Goal: Entertainment & Leisure: Consume media (video, audio)

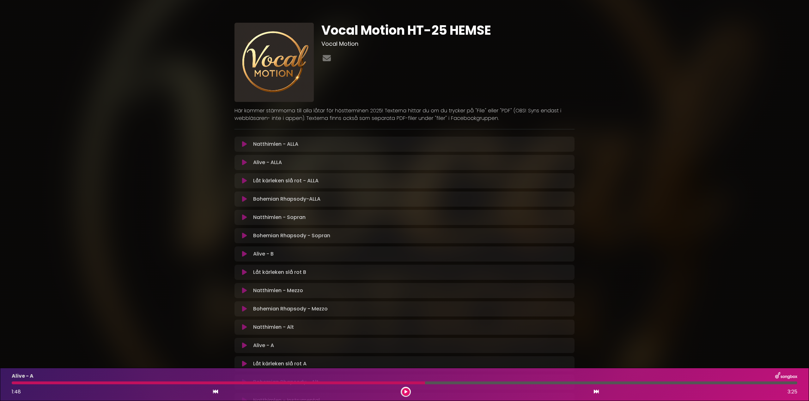
click at [13, 384] on div at bounding box center [218, 383] width 413 height 3
click at [405, 391] on icon at bounding box center [405, 392] width 3 height 4
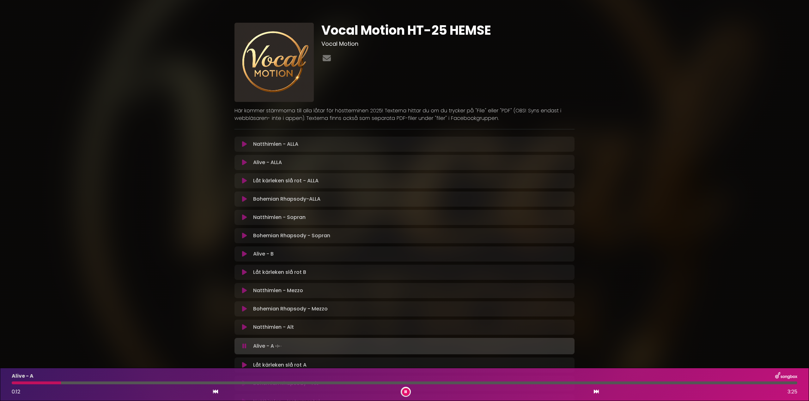
click at [244, 292] on icon at bounding box center [244, 291] width 5 height 6
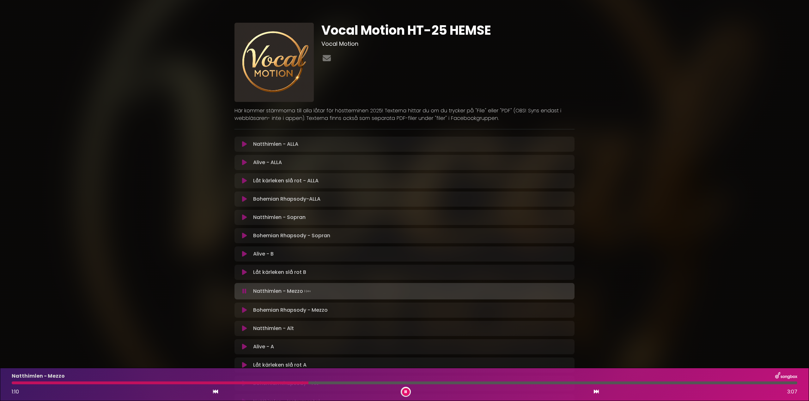
click at [404, 388] on div at bounding box center [406, 392] width 10 height 10
click at [406, 391] on icon at bounding box center [405, 392] width 3 height 4
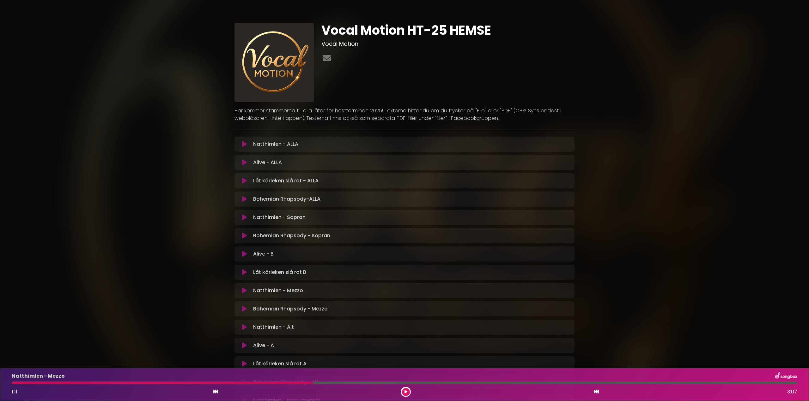
click at [404, 390] on button at bounding box center [406, 393] width 8 height 8
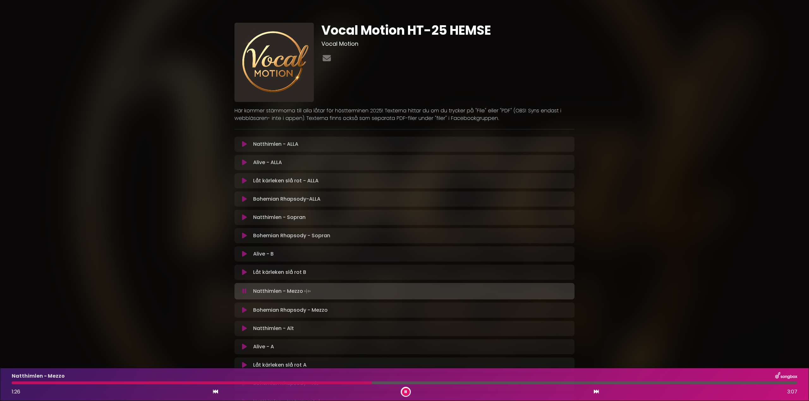
click at [291, 384] on div at bounding box center [192, 383] width 360 height 3
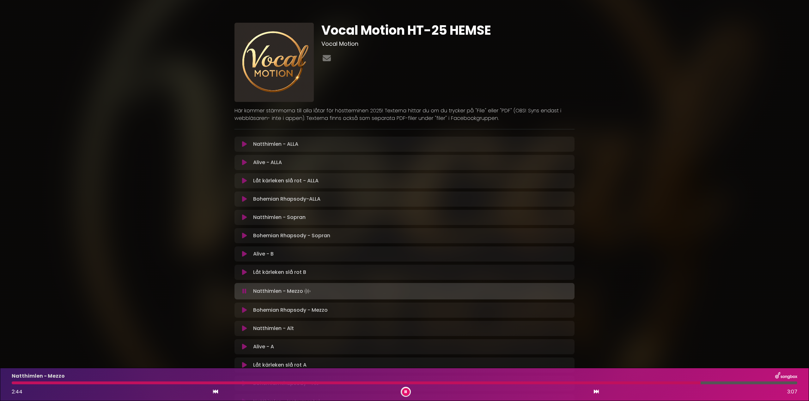
click at [243, 346] on icon at bounding box center [244, 347] width 5 height 6
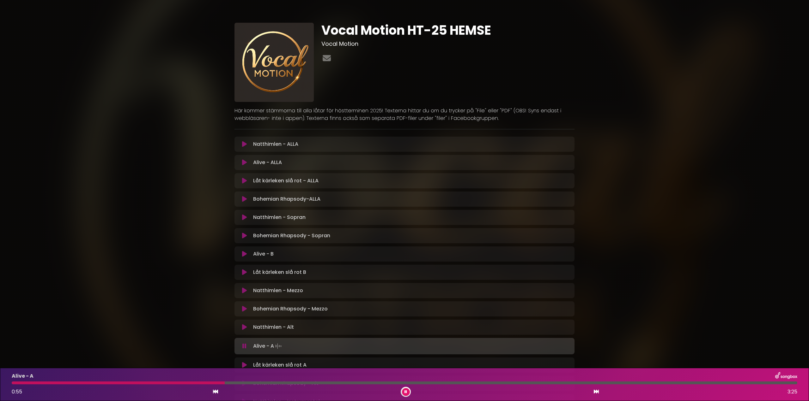
click at [245, 383] on div at bounding box center [404, 383] width 785 height 3
click at [243, 307] on icon at bounding box center [244, 309] width 5 height 6
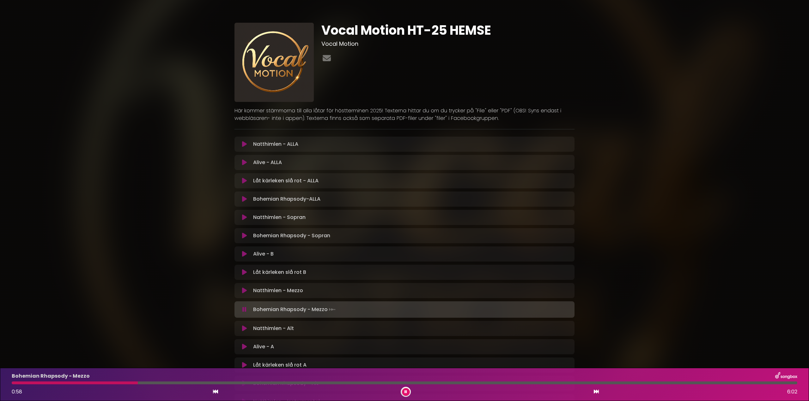
click at [244, 198] on icon at bounding box center [244, 199] width 5 height 6
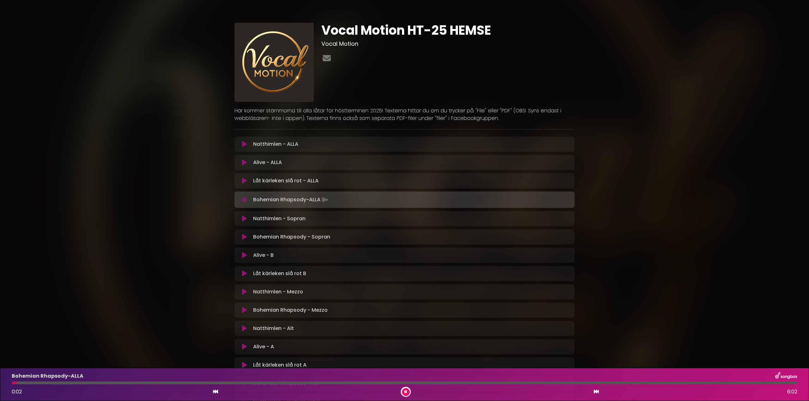
click at [422, 384] on div at bounding box center [404, 383] width 785 height 3
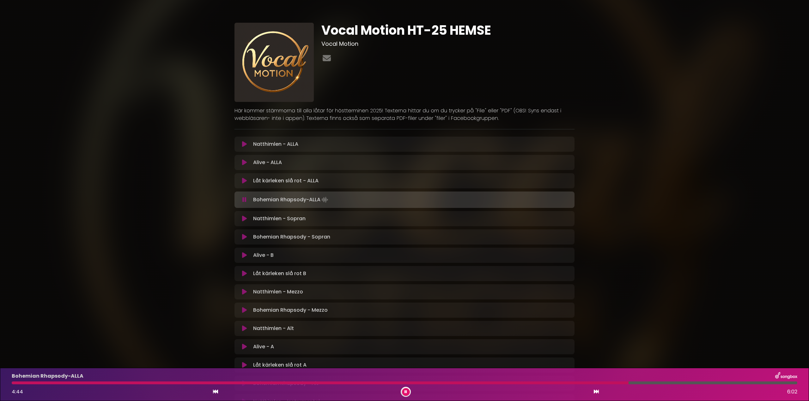
click at [244, 146] on icon at bounding box center [244, 144] width 5 height 6
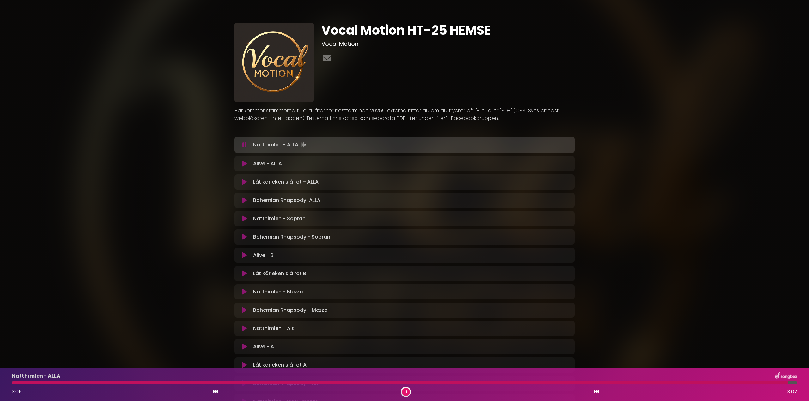
click at [407, 392] on button at bounding box center [406, 393] width 8 height 8
